Goal: Task Accomplishment & Management: Manage account settings

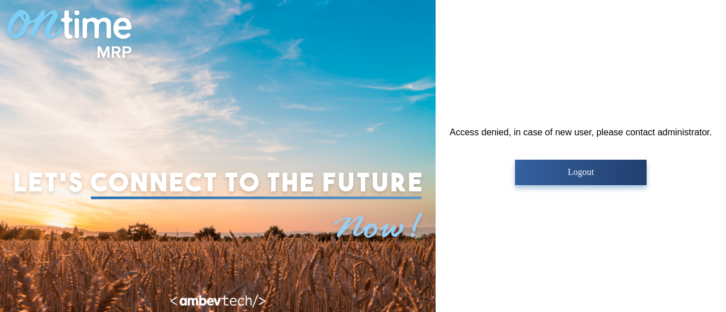
click at [532, 184] on button "Logout" at bounding box center [580, 173] width 131 height 26
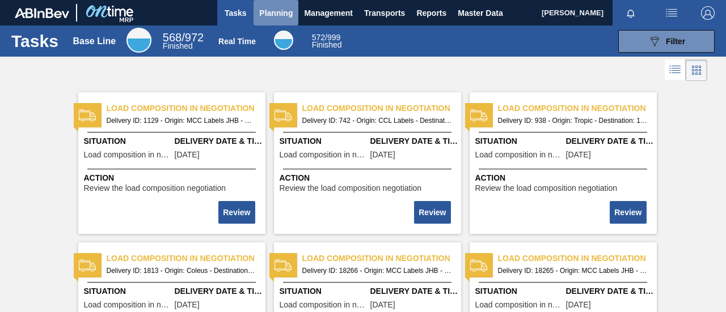
click at [272, 18] on span "Planning" at bounding box center [275, 13] width 33 height 14
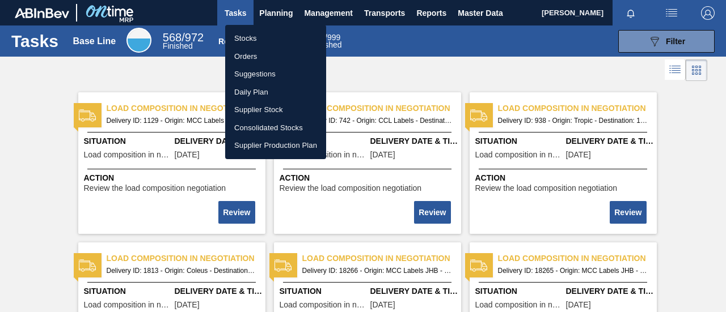
click at [256, 58] on li "Orders" at bounding box center [275, 57] width 101 height 18
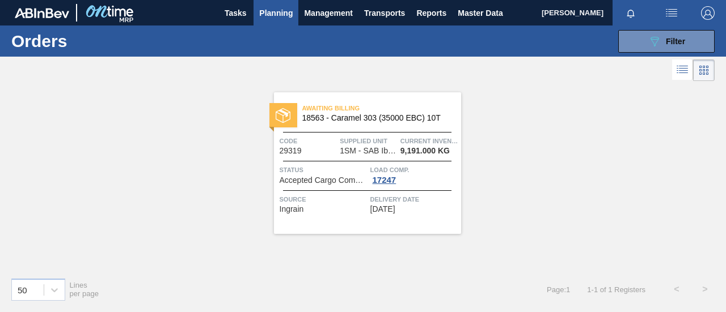
click at [273, 14] on span "Planning" at bounding box center [275, 13] width 33 height 14
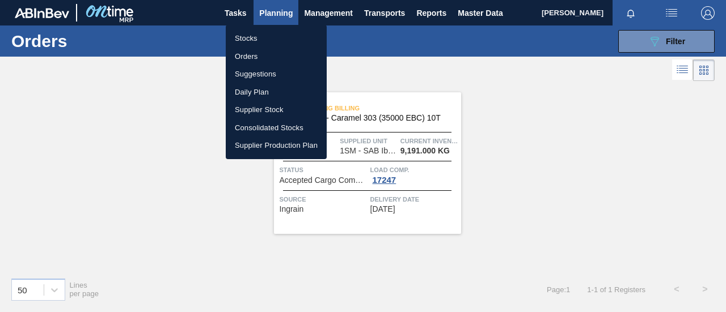
click at [258, 37] on li "Stocks" at bounding box center [276, 38] width 101 height 18
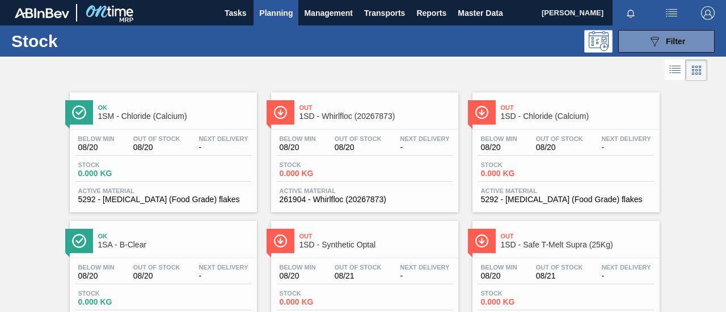
click at [281, 12] on span "Planning" at bounding box center [275, 13] width 33 height 14
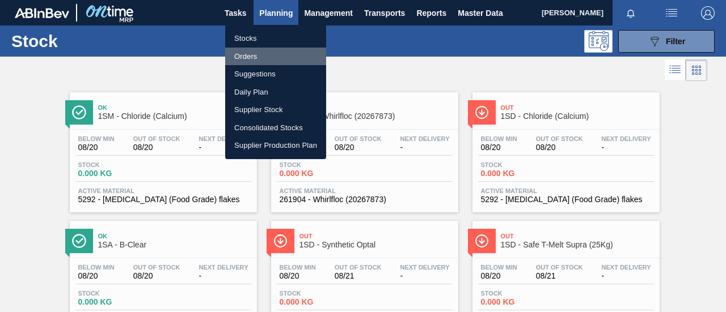
click at [265, 50] on li "Orders" at bounding box center [275, 57] width 101 height 18
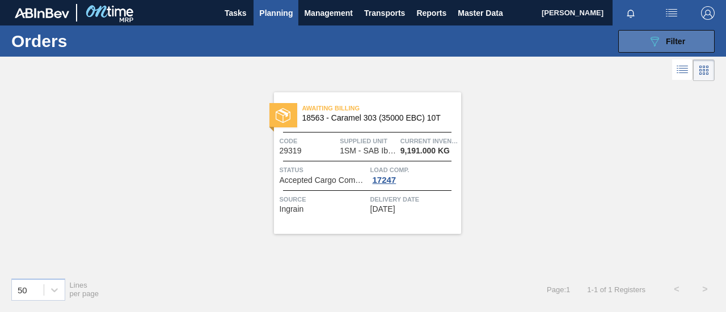
click at [672, 40] on span "Filter" at bounding box center [675, 41] width 19 height 9
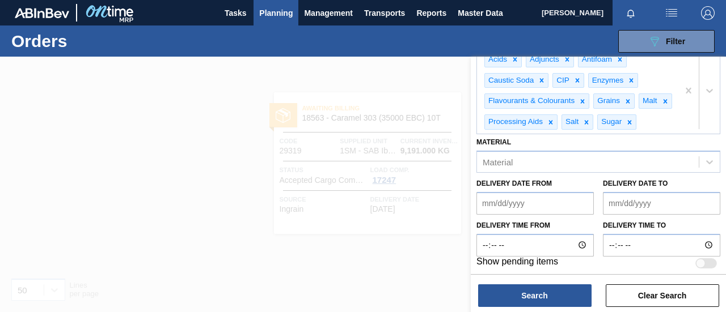
scroll to position [229, 0]
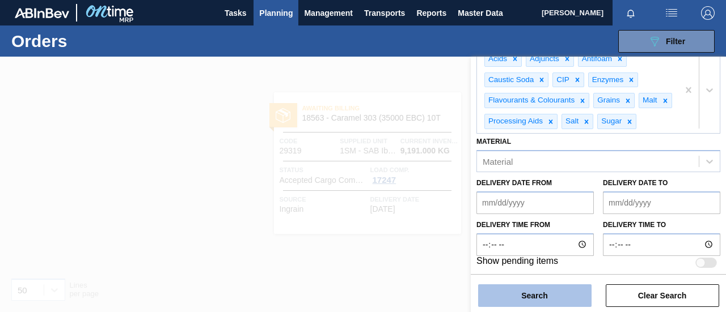
click at [534, 294] on button "Search" at bounding box center [534, 296] width 113 height 23
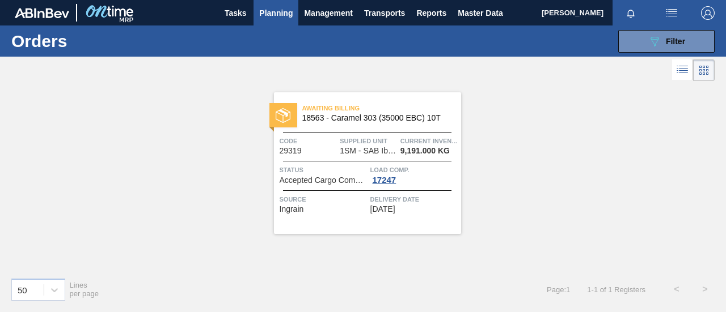
click at [264, 19] on span "Planning" at bounding box center [275, 13] width 33 height 14
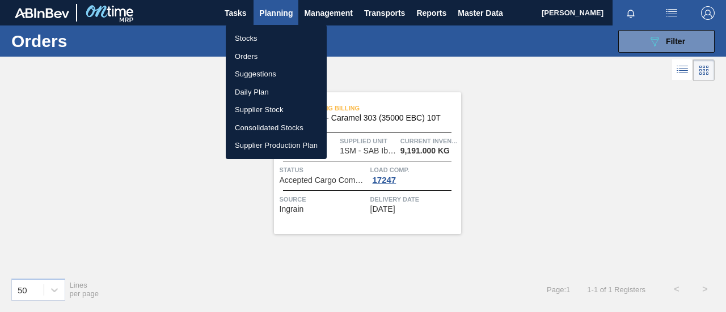
click at [255, 40] on li "Stocks" at bounding box center [276, 38] width 101 height 18
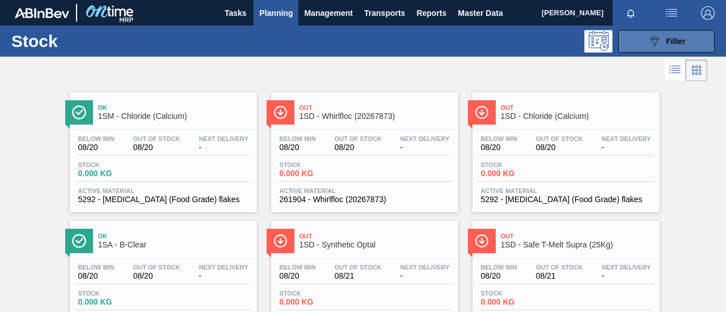
click at [642, 41] on button "089F7B8B-B2A5-4AFE-B5C0-19BA573D28AC Filter" at bounding box center [666, 41] width 96 height 23
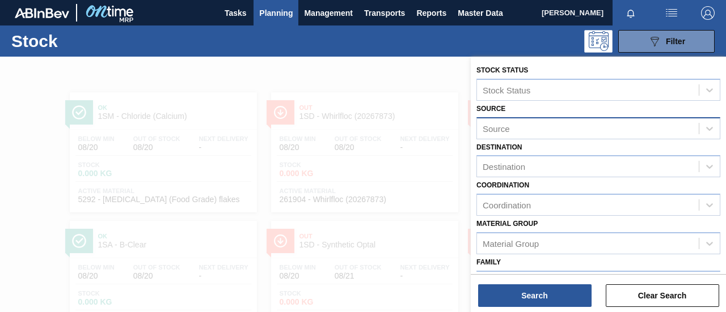
click at [559, 127] on div "Source" at bounding box center [588, 128] width 222 height 16
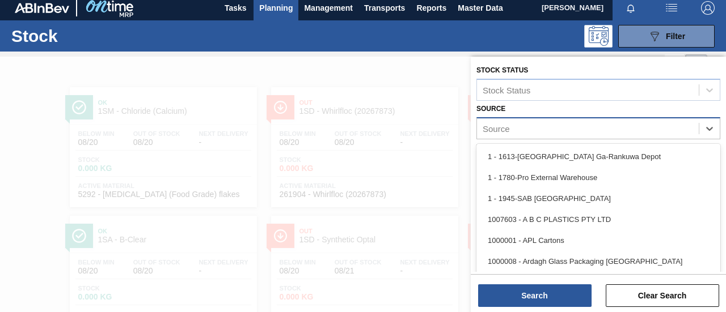
scroll to position [6, 0]
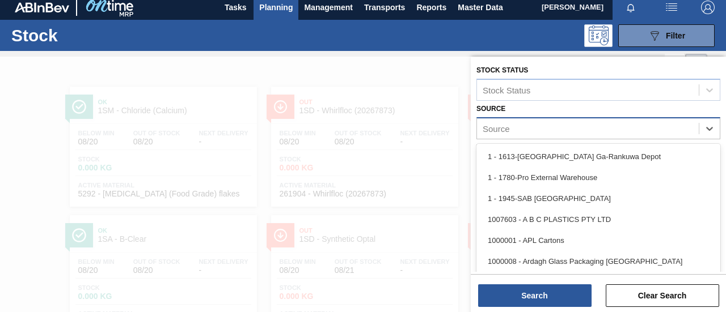
click at [559, 127] on div "Source" at bounding box center [588, 128] width 222 height 16
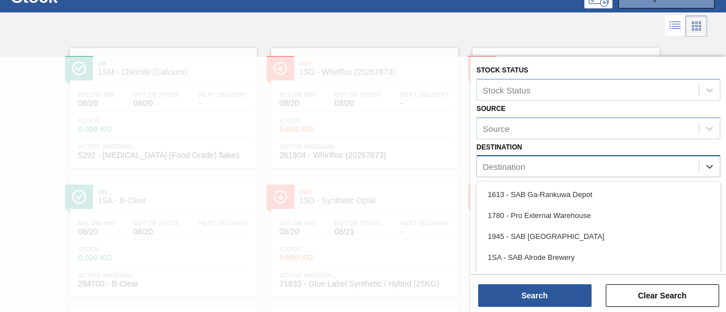
click at [554, 166] on div "Destination" at bounding box center [588, 167] width 222 height 16
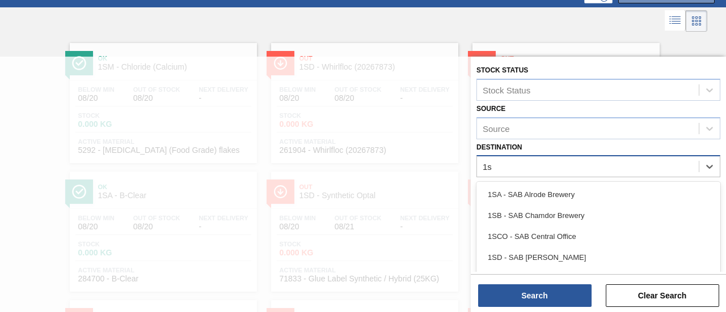
type input "1sm"
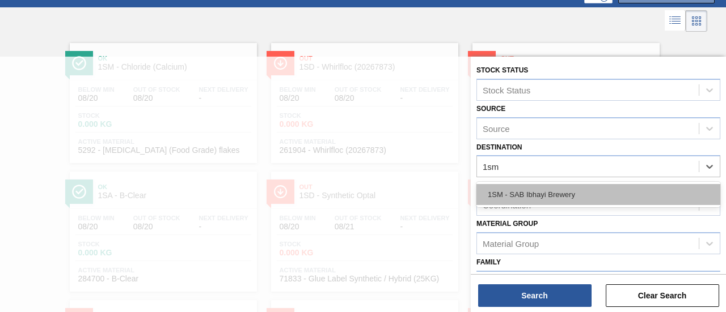
click at [547, 190] on div "1SM - SAB Ibhayi Brewery" at bounding box center [598, 194] width 244 height 21
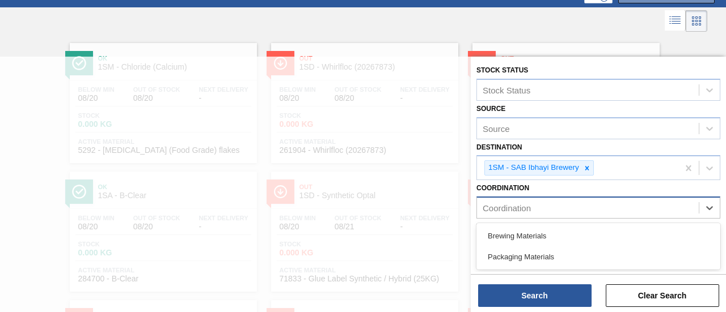
click at [542, 202] on div "Coordination" at bounding box center [588, 208] width 222 height 16
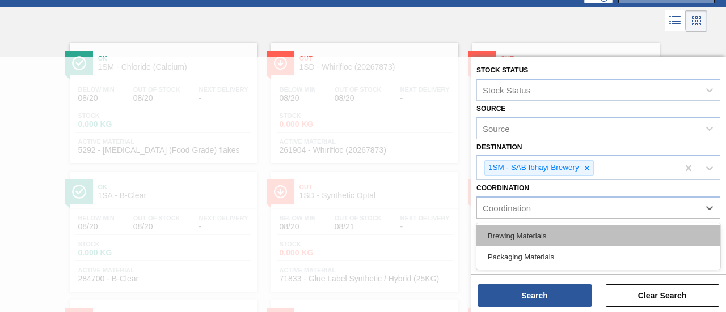
click at [526, 239] on div "Brewing Materials" at bounding box center [598, 236] width 244 height 21
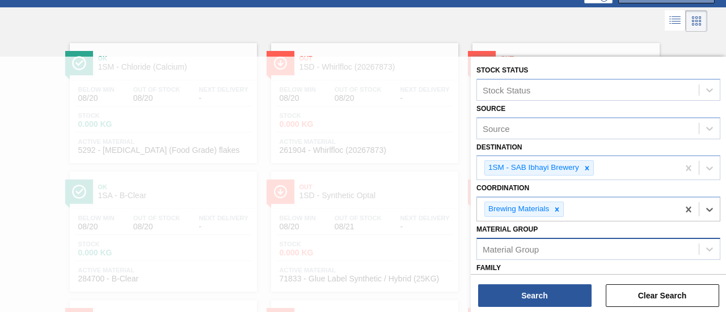
scroll to position [170, 0]
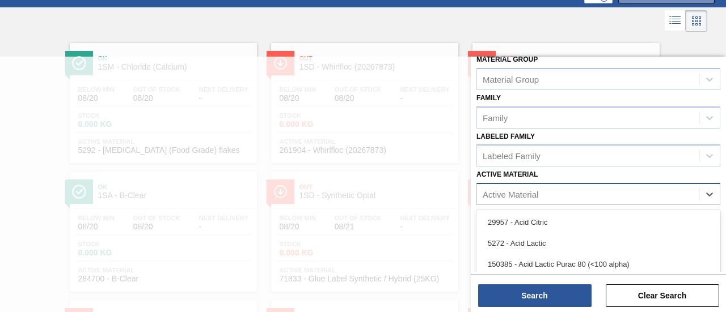
click at [527, 197] on div "Active Material" at bounding box center [588, 195] width 222 height 16
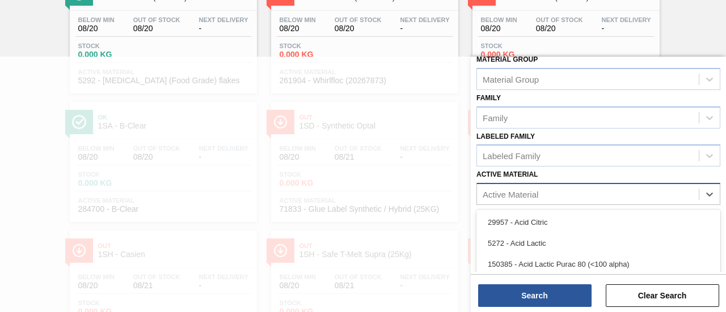
click at [526, 197] on div "Active Material" at bounding box center [588, 195] width 222 height 16
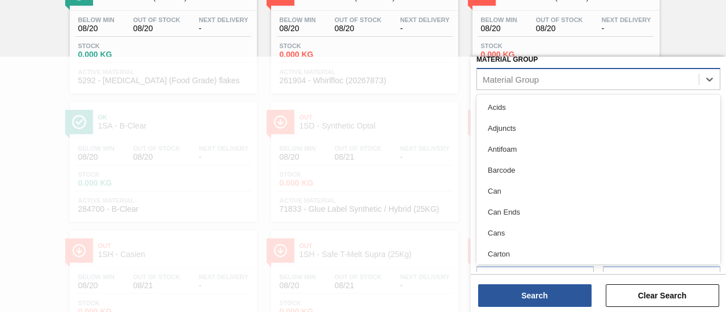
click at [524, 76] on div "Material Group" at bounding box center [511, 79] width 56 height 10
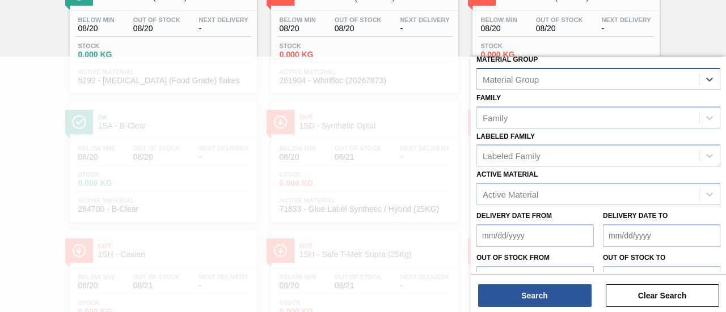
click at [524, 76] on div "Material Group" at bounding box center [511, 79] width 56 height 10
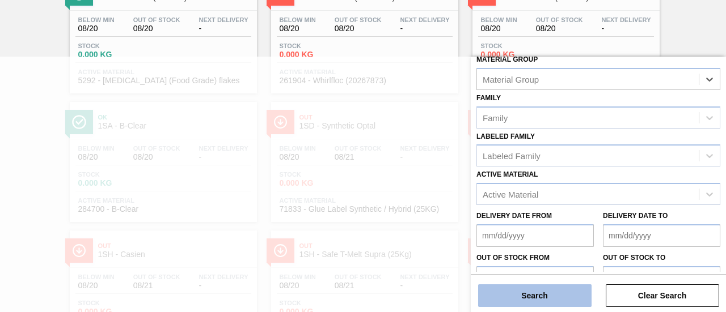
click at [556, 298] on button "Search" at bounding box center [534, 296] width 113 height 23
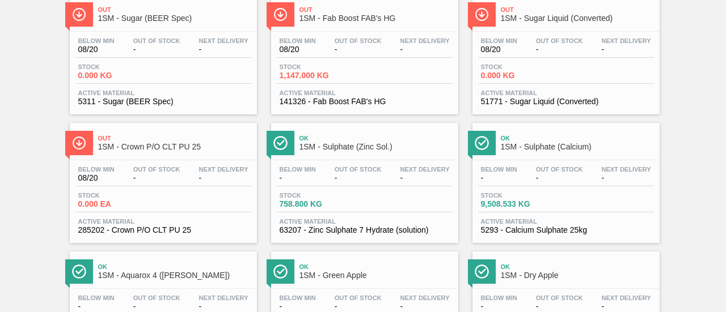
scroll to position [332, 0]
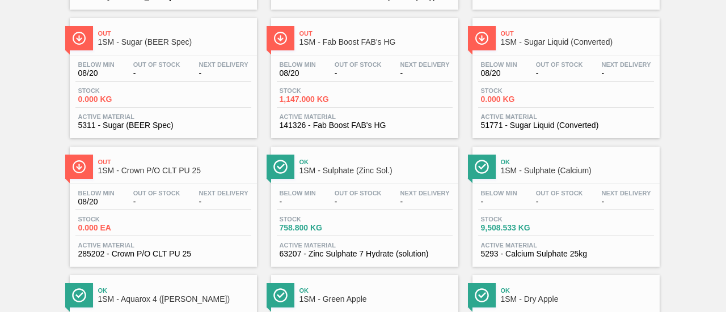
click at [558, 240] on div "Below Min - Out Of Stock - Next Delivery - Stock 9,508.533 KG Active Material 5…" at bounding box center [565, 222] width 187 height 77
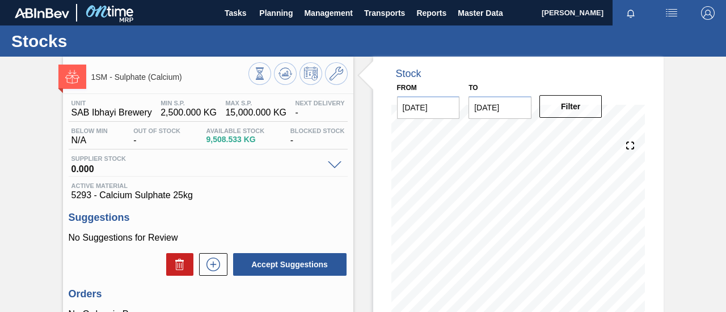
scroll to position [175, 0]
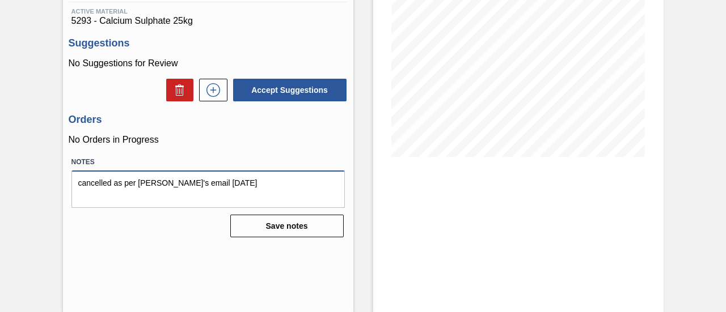
drag, startPoint x: 215, startPoint y: 186, endPoint x: 34, endPoint y: 185, distance: 181.4
click at [34, 185] on div "1SM - Sulphate (Calcium) Unit SAB Ibhayi Brewery MIN S.P. 2,500.000 KG MAX S.P.…" at bounding box center [363, 97] width 726 height 431
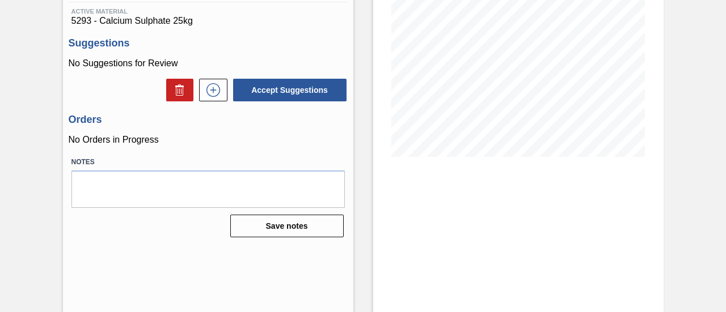
click at [210, 145] on p "No Orders in Progress" at bounding box center [208, 140] width 279 height 10
click at [210, 95] on icon at bounding box center [213, 90] width 18 height 14
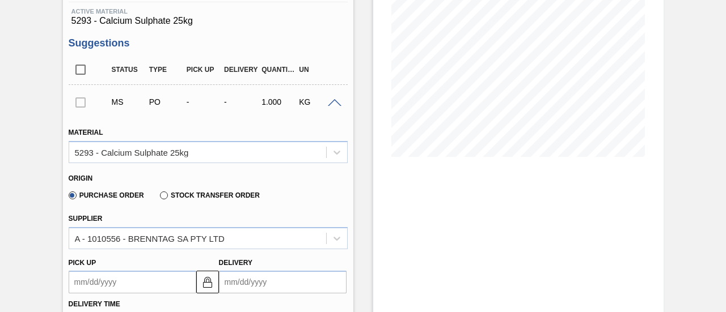
scroll to position [288, 0]
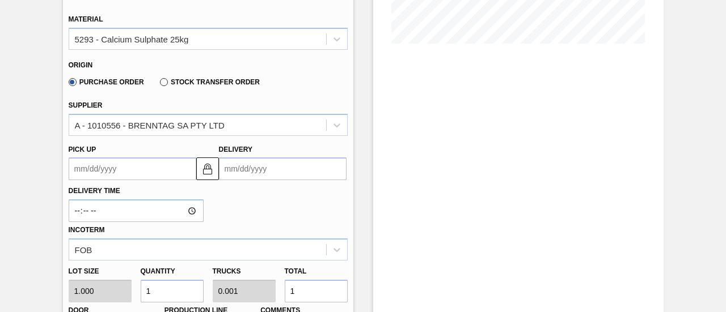
click at [253, 170] on input "Delivery" at bounding box center [283, 169] width 128 height 23
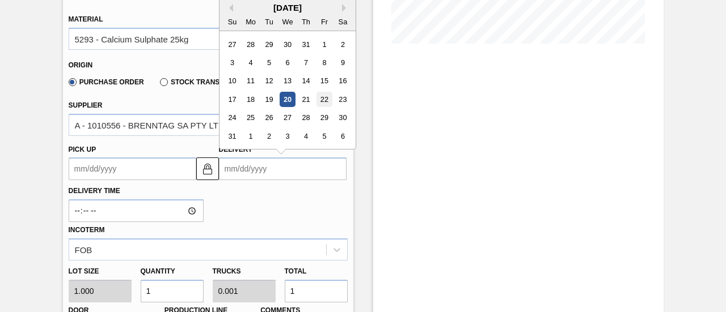
click at [325, 100] on div "22" at bounding box center [323, 99] width 15 height 15
type up3136649277 "08/21/2025"
type input "08/22/2025"
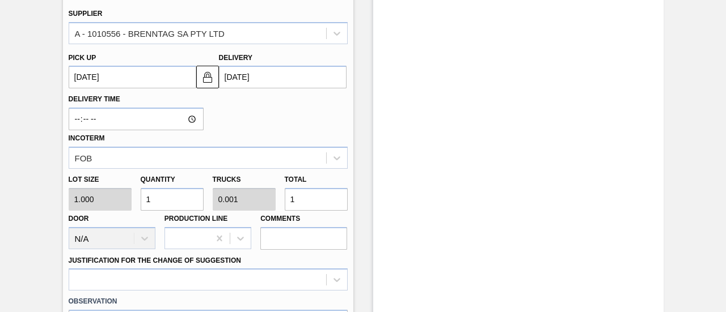
scroll to position [401, 0]
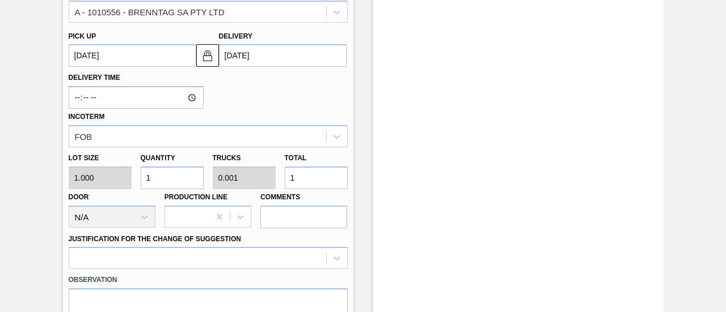
click at [244, 184] on div "Lot size 1.000 Quantity 1 Trucks 0.001 Total 1 Door N/A Production Line Comments" at bounding box center [208, 187] width 288 height 81
type input "5"
type input "0.005"
type input "5"
type input "50"
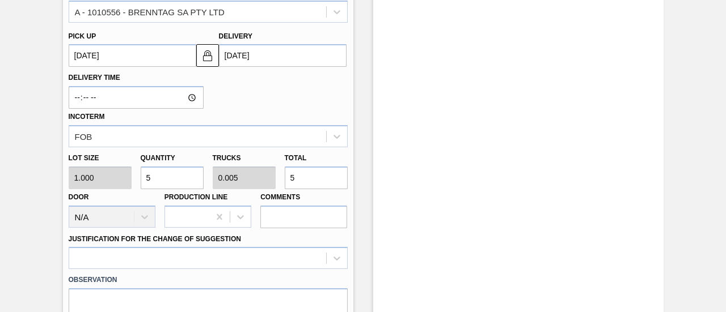
type input "0.05"
type input "50"
type input "500"
type input "0.5"
type input "500"
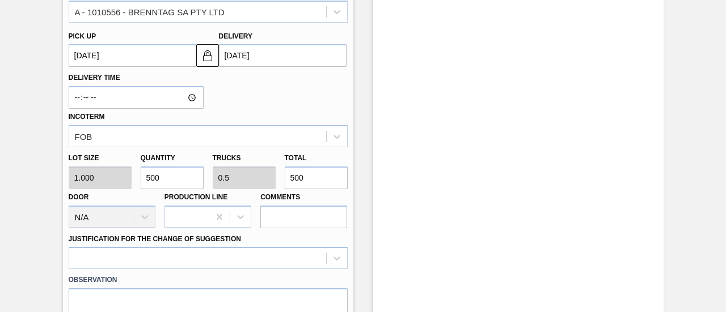
type input "5,000"
type input "5"
type input "5,000"
click at [275, 156] on div "Trucks 5" at bounding box center [244, 169] width 72 height 39
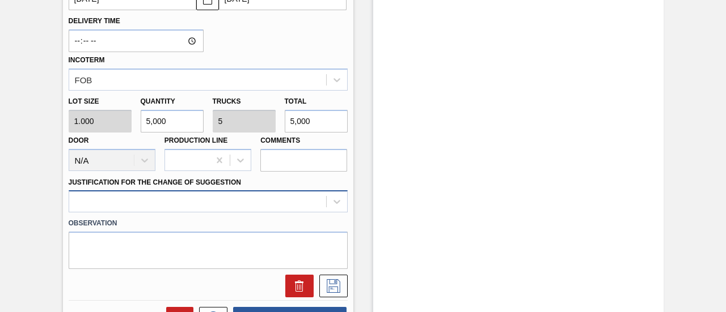
click at [256, 198] on div at bounding box center [208, 202] width 279 height 22
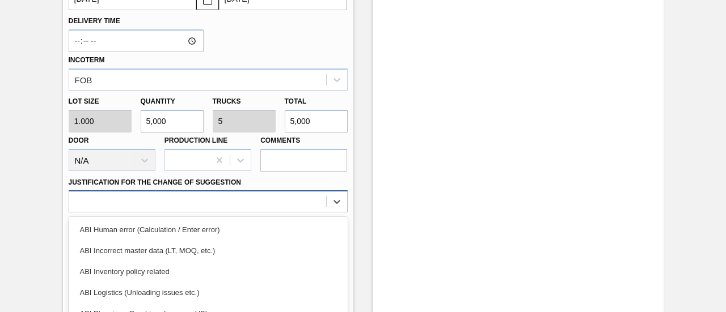
scroll to position [539, 0]
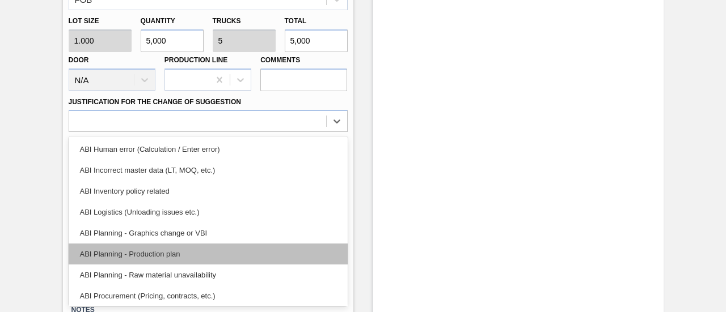
click at [177, 256] on div "ABI Planning - Production plan" at bounding box center [208, 254] width 279 height 21
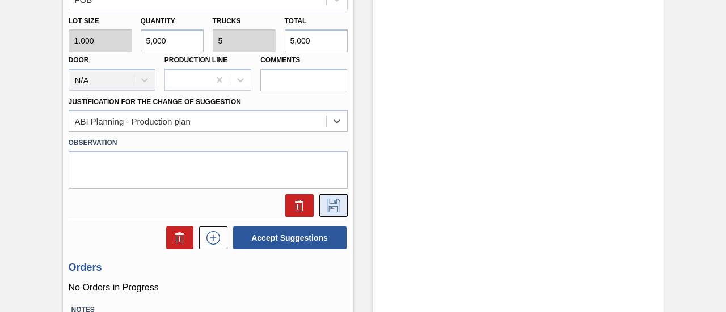
click at [333, 208] on icon at bounding box center [334, 206] width 14 height 14
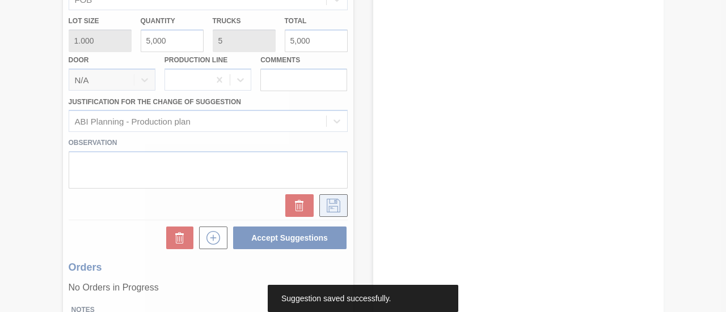
type textarea "cancelled as per Buli's email 06/10/23"
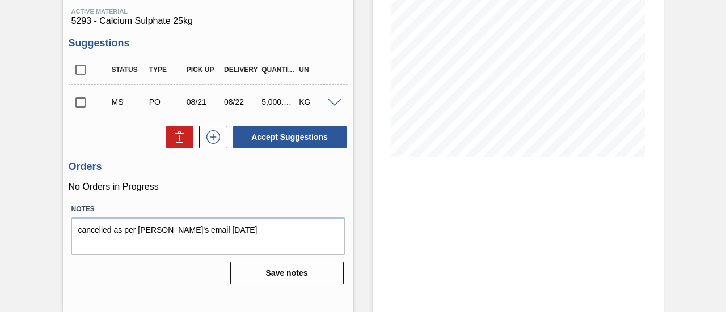
click at [334, 100] on span at bounding box center [335, 103] width 14 height 9
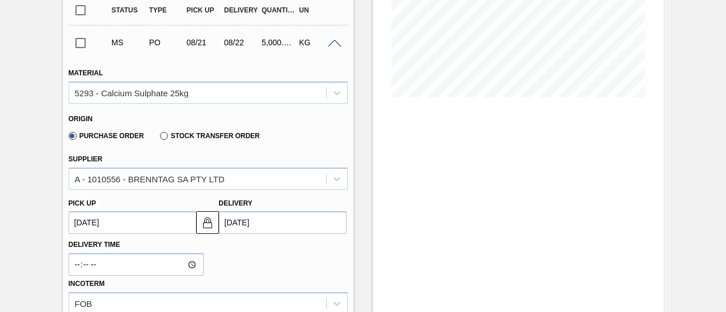
scroll to position [288, 0]
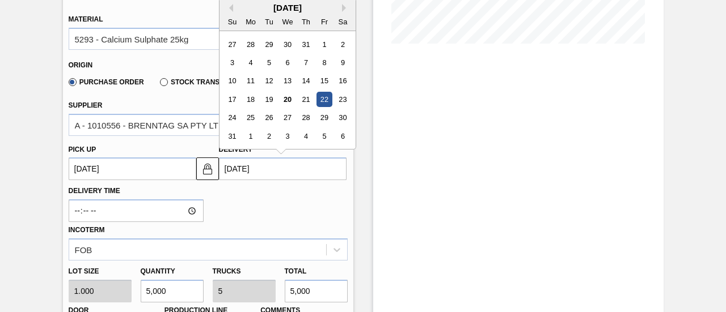
click at [291, 172] on input "08/22/2025" at bounding box center [283, 169] width 128 height 23
click at [256, 115] on div "25" at bounding box center [250, 118] width 15 height 15
type up3136649277 "08/24/2025"
type input "08/25/2025"
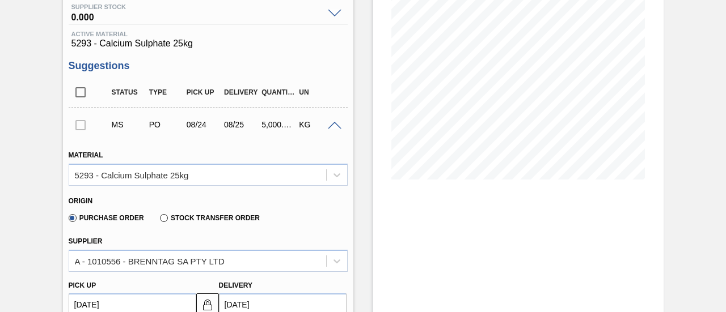
scroll to position [170, 0]
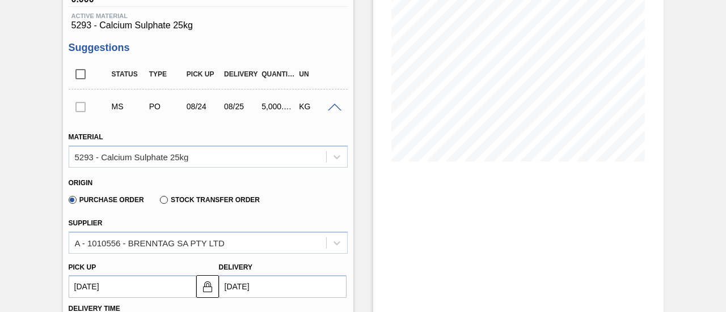
click at [332, 107] on span at bounding box center [335, 108] width 14 height 9
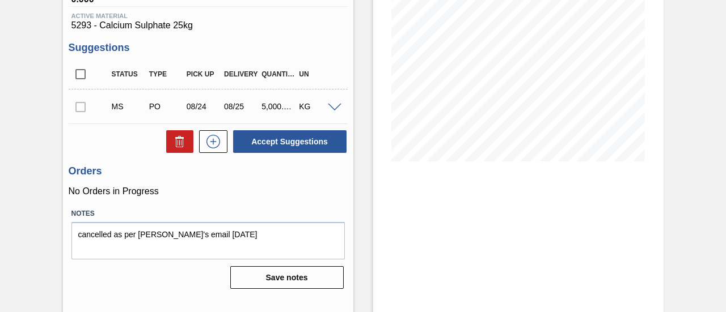
click at [76, 108] on div at bounding box center [81, 106] width 24 height 23
click at [78, 110] on div at bounding box center [81, 106] width 24 height 23
click at [82, 106] on div at bounding box center [81, 106] width 24 height 23
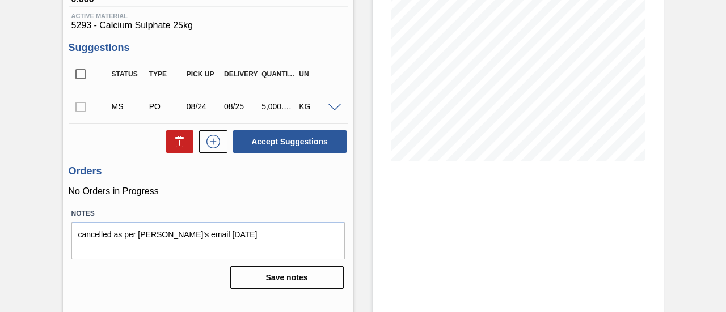
click at [82, 106] on div at bounding box center [81, 106] width 24 height 23
click at [81, 106] on div at bounding box center [81, 106] width 24 height 23
click at [81, 107] on div at bounding box center [81, 106] width 24 height 23
click at [79, 107] on div at bounding box center [81, 106] width 24 height 23
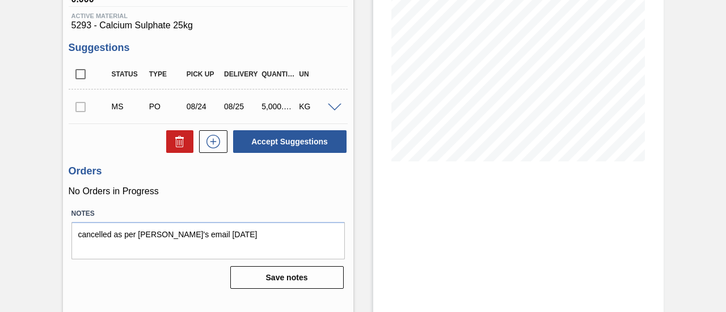
click at [79, 107] on div at bounding box center [81, 106] width 24 height 23
click at [78, 107] on div at bounding box center [81, 106] width 24 height 23
click at [328, 110] on span at bounding box center [335, 108] width 14 height 9
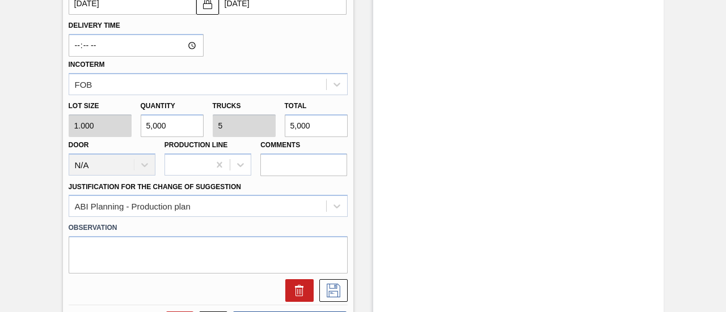
scroll to position [623, 0]
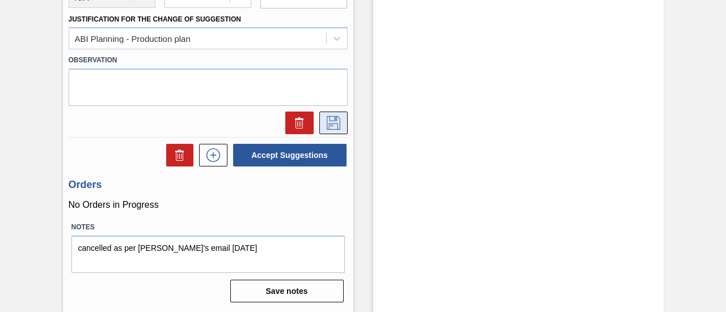
click at [333, 128] on icon at bounding box center [333, 123] width 18 height 14
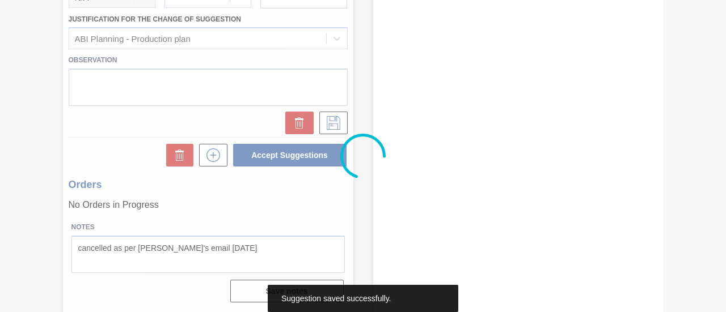
scroll to position [175, 0]
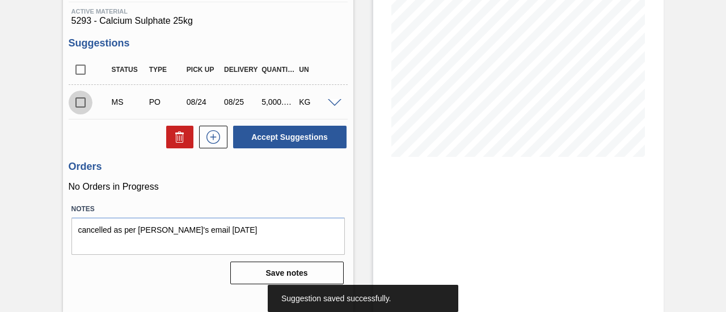
click at [81, 103] on input "checkbox" at bounding box center [81, 103] width 24 height 24
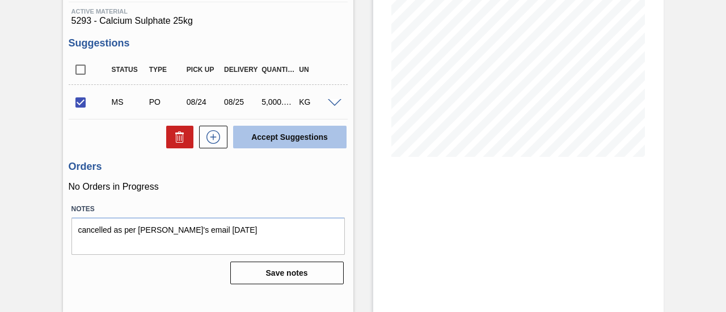
click at [285, 132] on button "Accept Suggestions" at bounding box center [289, 137] width 113 height 23
checkbox input "false"
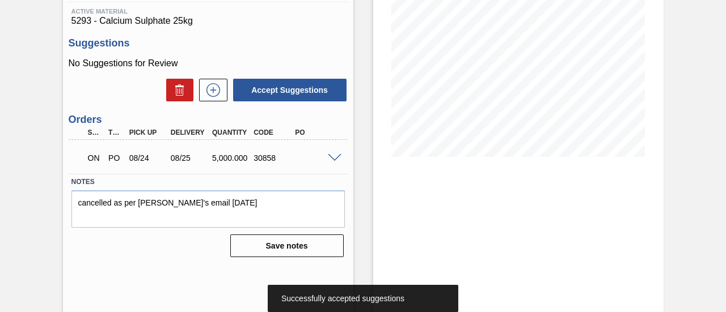
click at [331, 159] on span at bounding box center [335, 158] width 14 height 9
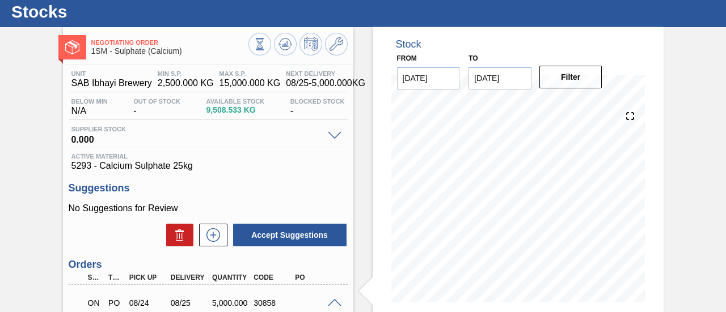
scroll to position [0, 0]
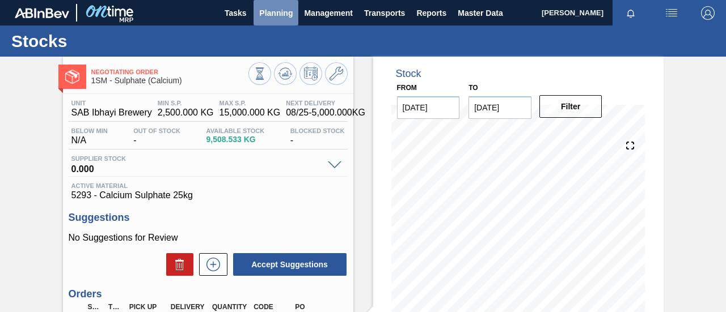
click at [275, 16] on span "Planning" at bounding box center [275, 13] width 33 height 14
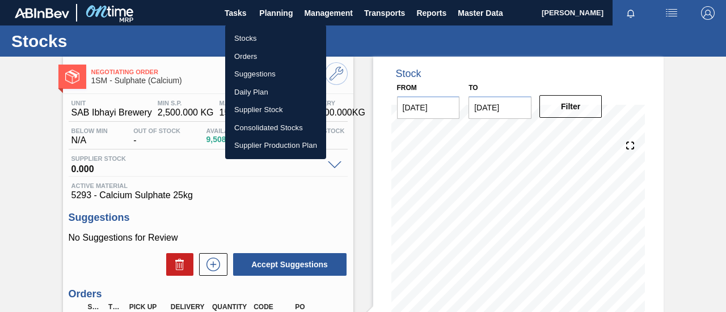
click at [270, 64] on li "Orders" at bounding box center [275, 57] width 101 height 18
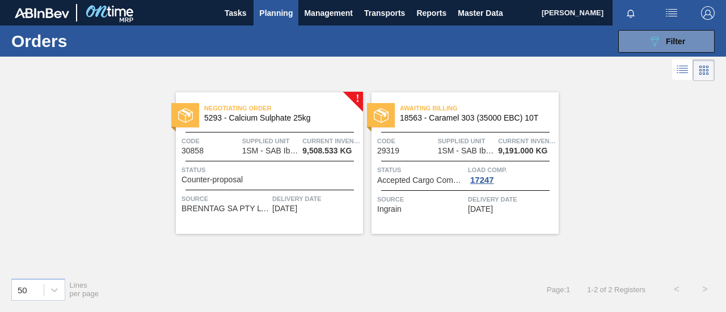
click at [320, 182] on div "Status Counter-proposal" at bounding box center [270, 174] width 179 height 20
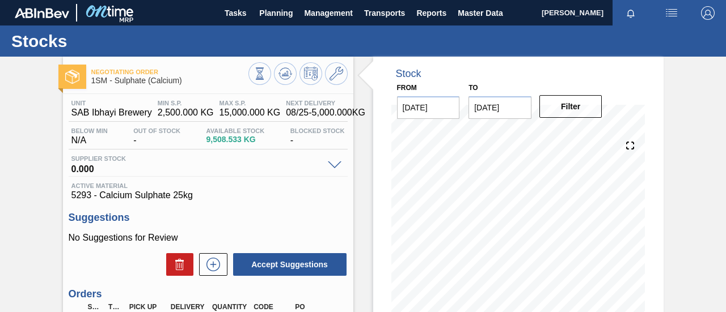
scroll to position [175, 0]
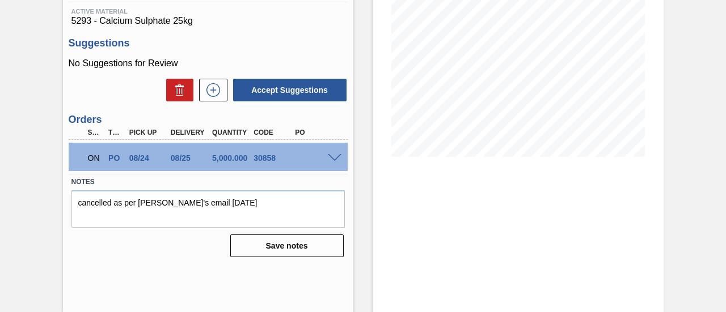
click at [332, 160] on span at bounding box center [335, 158] width 14 height 9
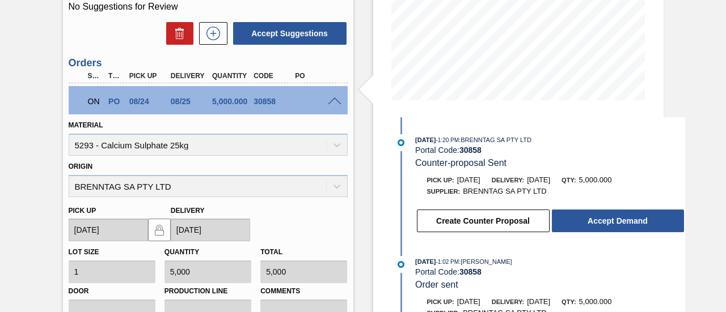
scroll to position [288, 0]
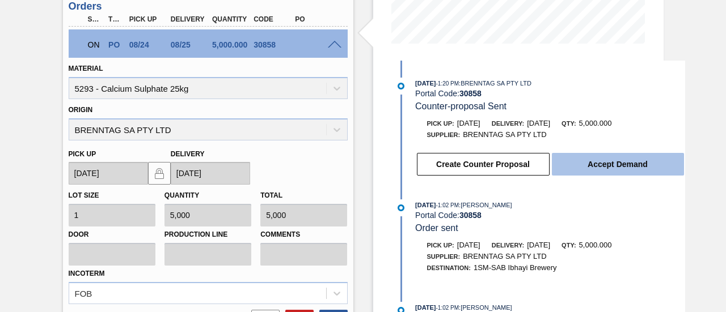
click at [596, 164] on button "Accept Demand" at bounding box center [618, 164] width 132 height 23
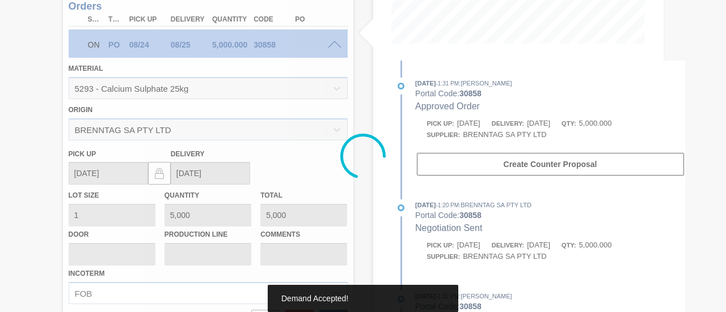
type up30858 "08/25/2025"
type input "[DATE]"
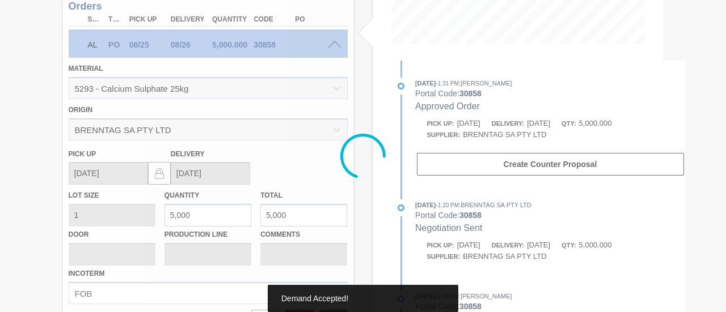
scroll to position [175, 0]
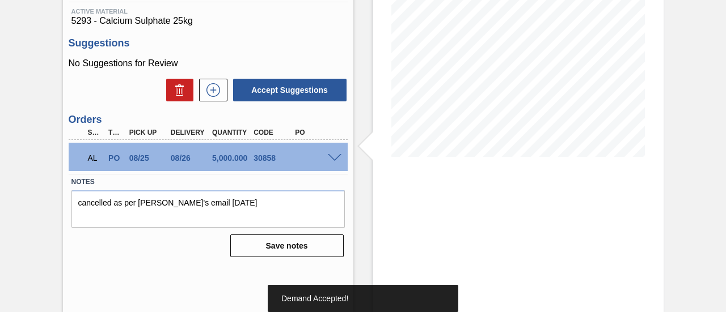
click at [329, 158] on span at bounding box center [335, 158] width 14 height 9
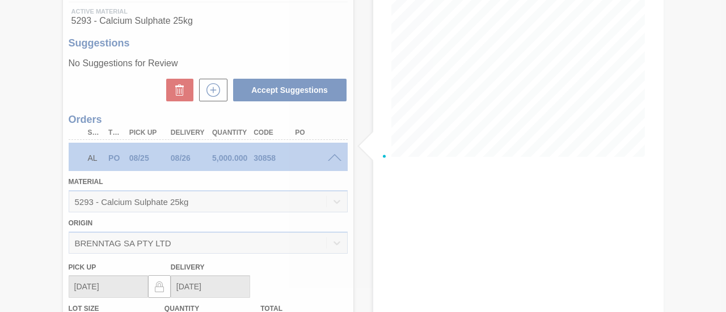
scroll to position [288, 0]
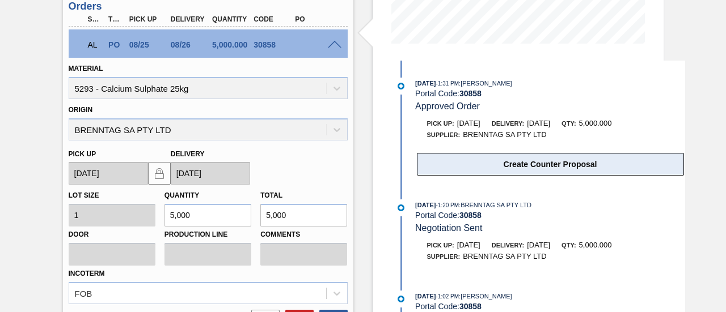
click at [516, 172] on button "Create Counter Proposal" at bounding box center [550, 164] width 267 height 23
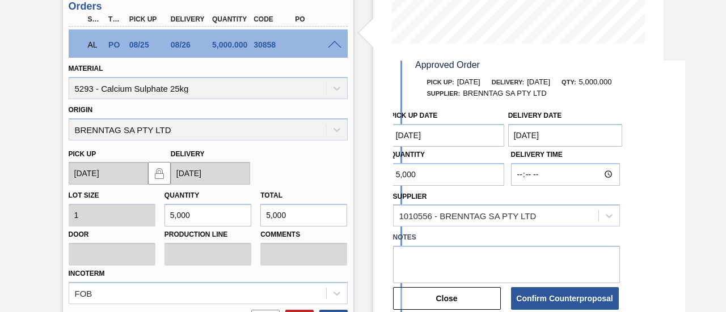
scroll to position [57, 0]
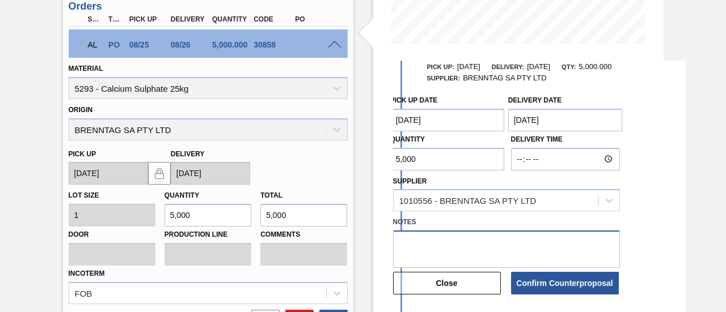
click at [432, 255] on textarea at bounding box center [506, 249] width 227 height 37
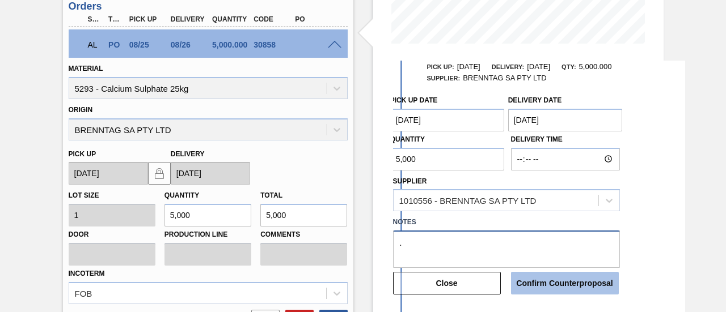
type textarea "."
click at [540, 286] on button "Confirm Counterproposal" at bounding box center [565, 283] width 108 height 23
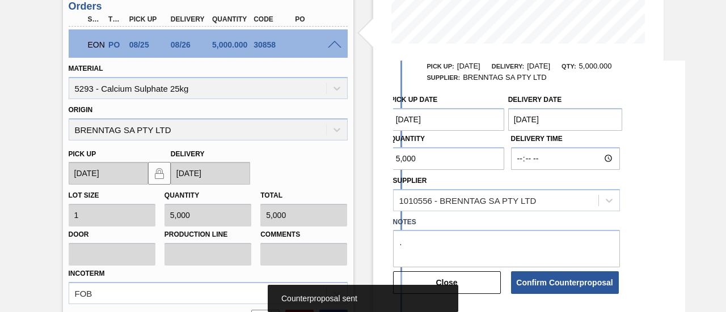
scroll to position [175, 0]
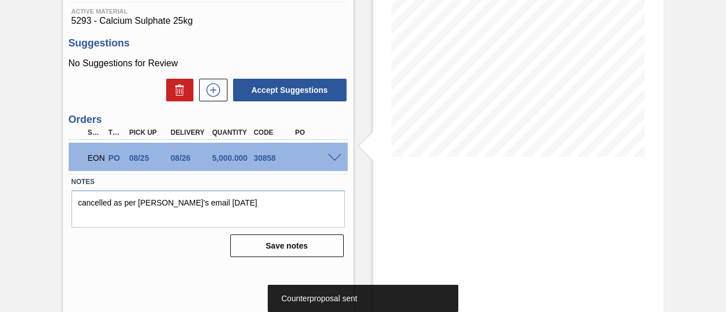
click at [330, 160] on span at bounding box center [335, 158] width 14 height 9
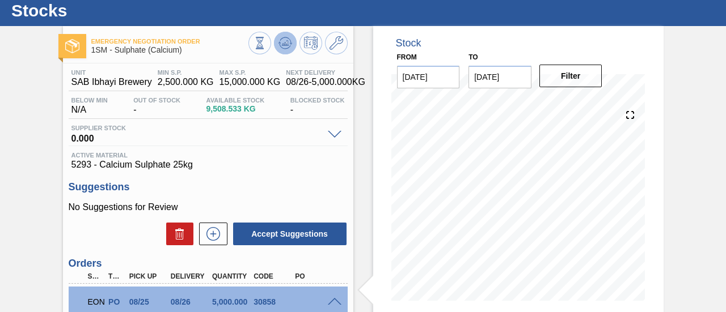
scroll to position [0, 0]
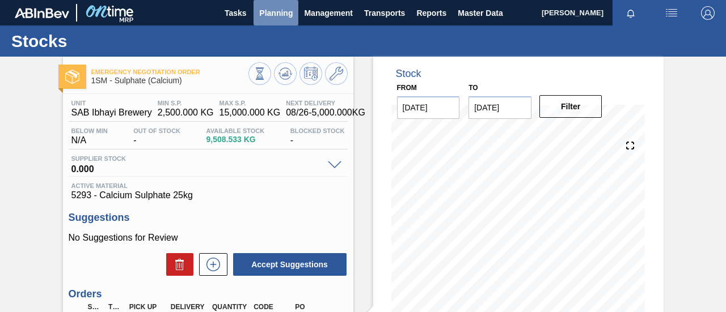
click at [280, 16] on span "Planning" at bounding box center [275, 13] width 33 height 14
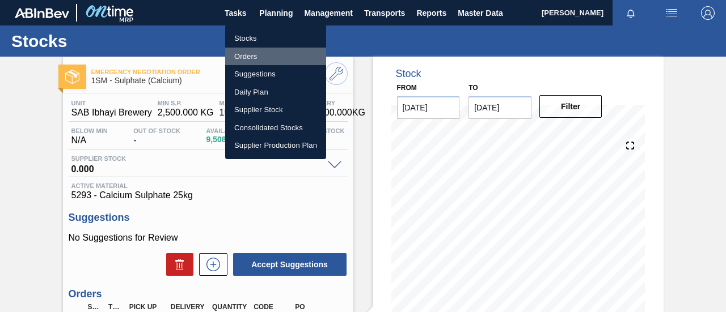
click at [240, 52] on li "Orders" at bounding box center [275, 57] width 101 height 18
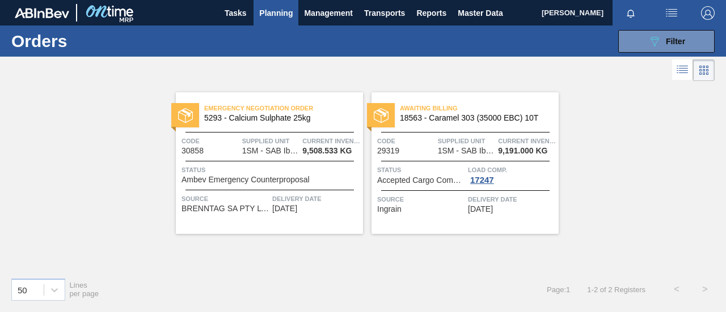
click at [284, 16] on span "Planning" at bounding box center [275, 13] width 33 height 14
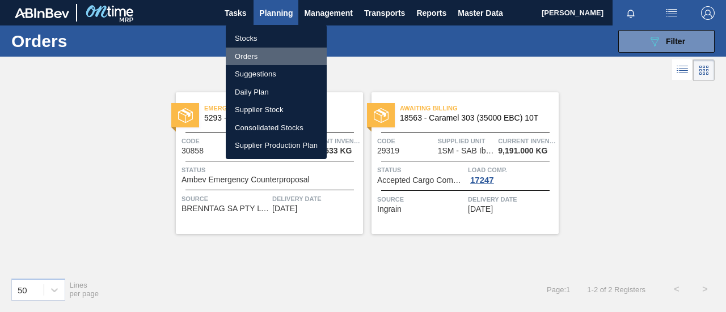
click at [268, 56] on li "Orders" at bounding box center [276, 57] width 101 height 18
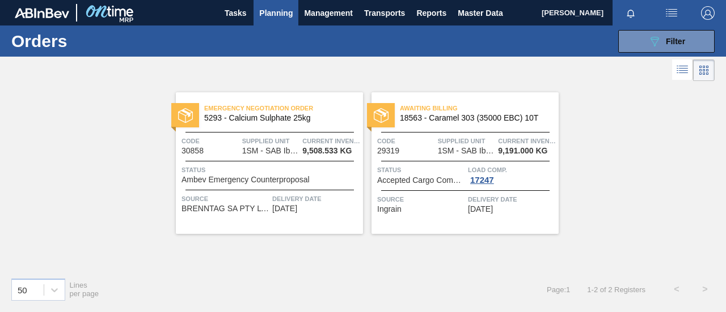
click at [273, 14] on span "Planning" at bounding box center [275, 13] width 33 height 14
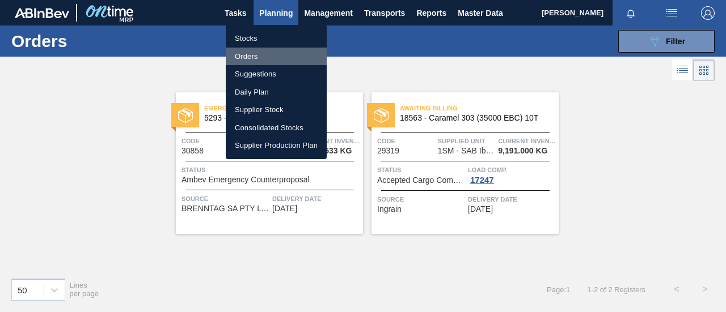
click at [254, 48] on li "Orders" at bounding box center [276, 57] width 101 height 18
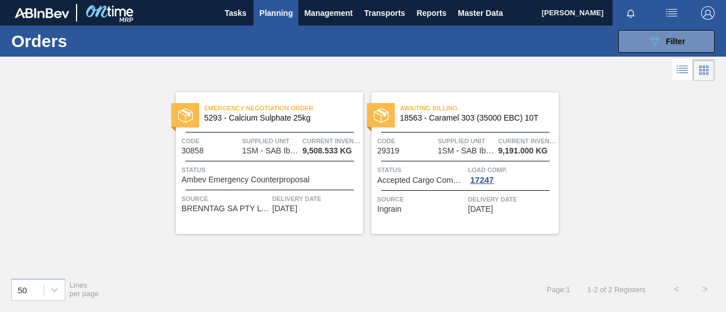
click at [280, 170] on span "Status" at bounding box center [270, 169] width 179 height 11
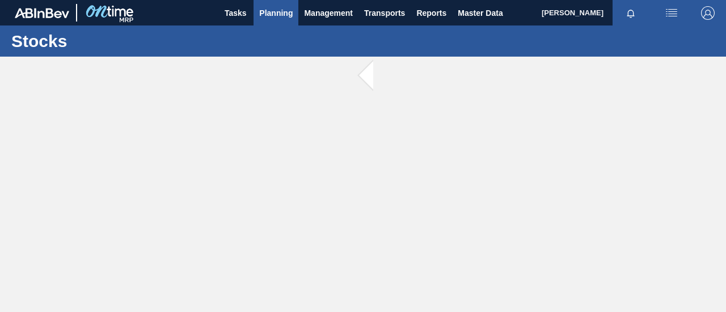
click at [272, 20] on button "Planning" at bounding box center [275, 13] width 45 height 26
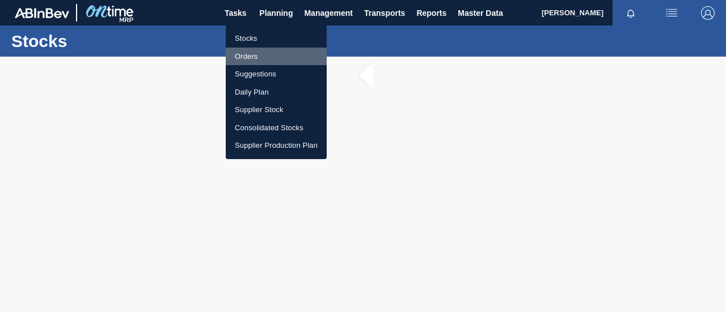
click at [255, 55] on li "Orders" at bounding box center [276, 57] width 101 height 18
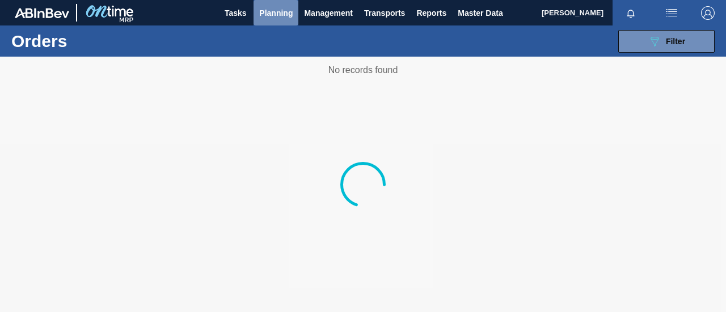
click at [262, 25] on button "Planning" at bounding box center [275, 13] width 45 height 26
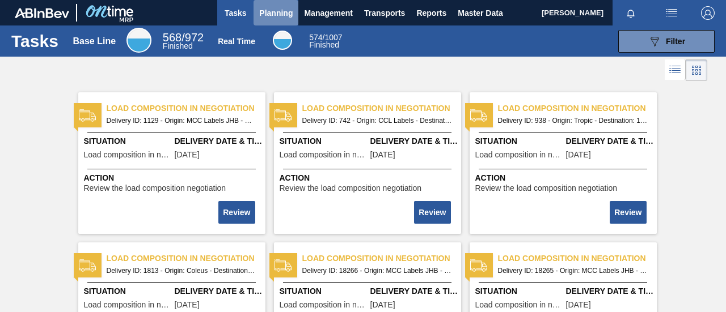
click at [290, 9] on span "Planning" at bounding box center [275, 13] width 33 height 14
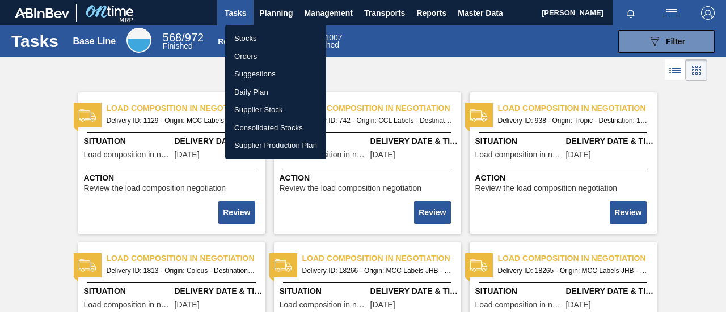
click at [266, 57] on li "Orders" at bounding box center [275, 57] width 101 height 18
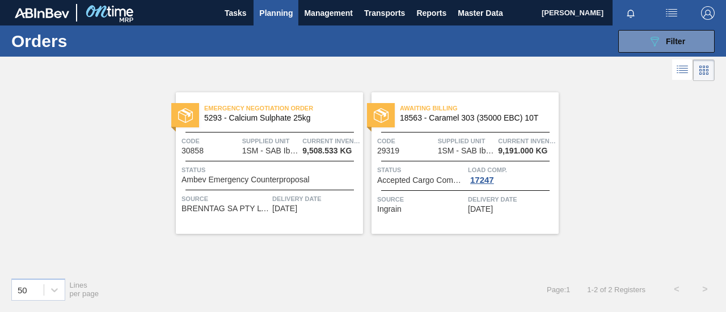
click at [248, 188] on div "Emergency Negotiation Order 5293 - Calcium Sulphate 25kg Code 30858 Supplied Un…" at bounding box center [269, 163] width 187 height 142
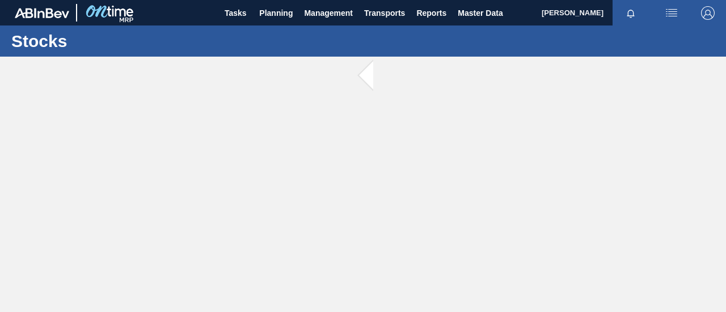
click at [373, 74] on span at bounding box center [380, 76] width 14 height 39
click at [281, 18] on span "Planning" at bounding box center [275, 13] width 33 height 14
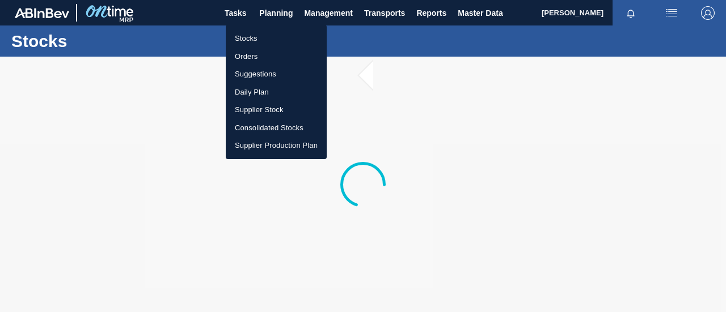
click at [257, 60] on li "Orders" at bounding box center [276, 57] width 101 height 18
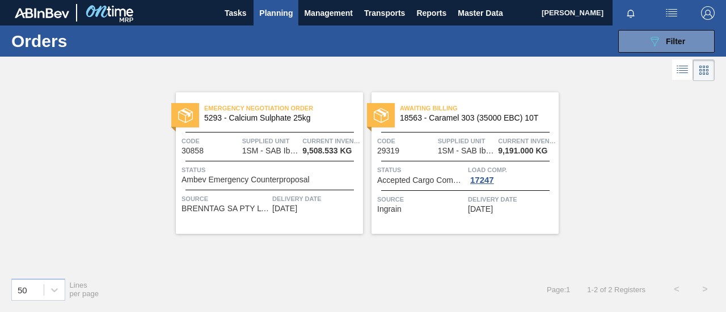
click at [285, 183] on span "Ambev Emergency Counterproposal" at bounding box center [245, 180] width 128 height 9
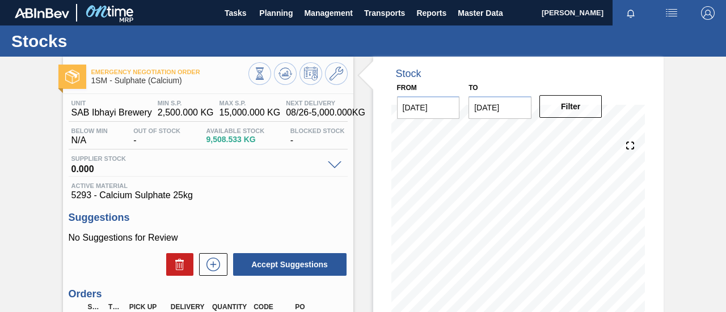
scroll to position [175, 0]
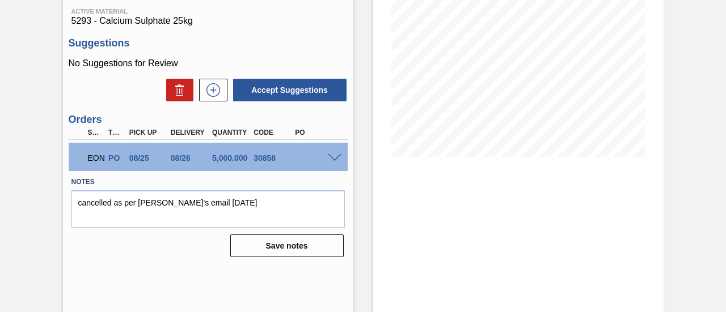
click at [331, 158] on span at bounding box center [335, 158] width 14 height 9
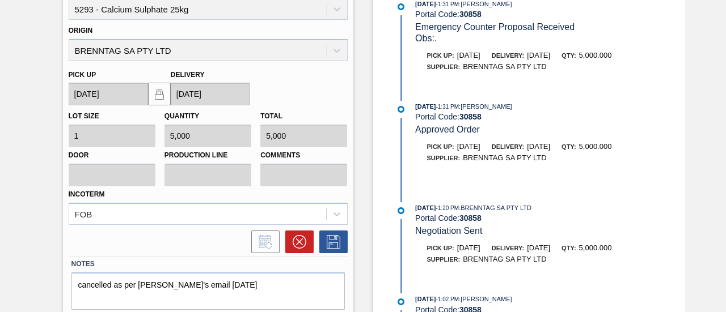
scroll to position [405, 0]
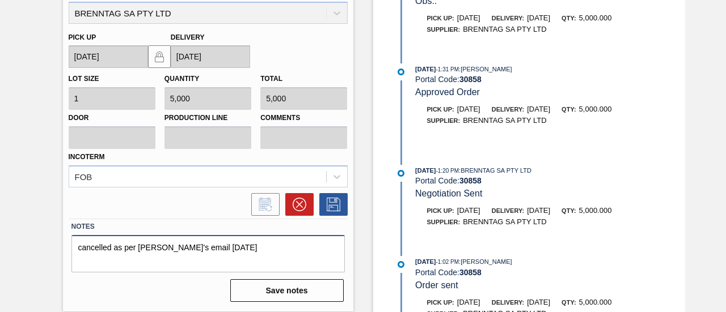
drag, startPoint x: 180, startPoint y: 256, endPoint x: 41, endPoint y: 267, distance: 139.9
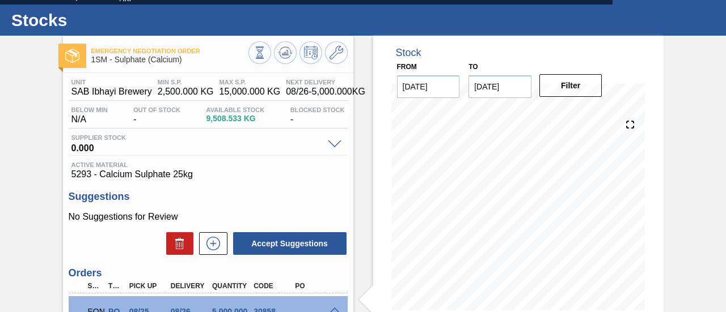
scroll to position [0, 0]
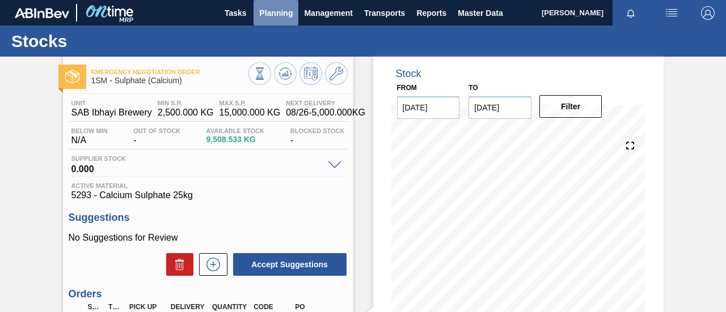
click at [280, 8] on span "Planning" at bounding box center [275, 13] width 33 height 14
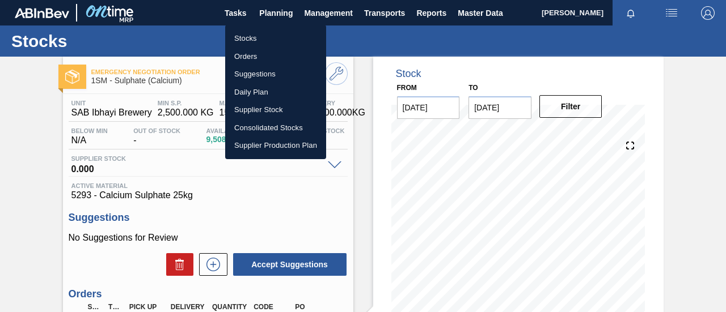
click at [278, 52] on li "Orders" at bounding box center [275, 57] width 101 height 18
